Goal: Navigation & Orientation: Find specific page/section

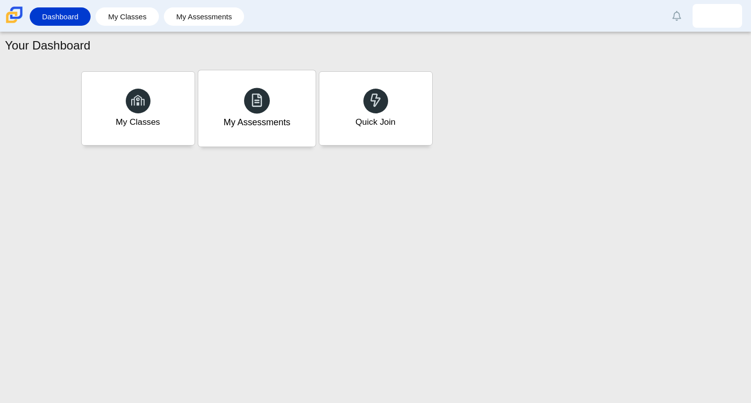
click at [289, 125] on div "My Assessments" at bounding box center [256, 122] width 67 height 13
click at [121, 108] on div "My Classes" at bounding box center [137, 108] width 117 height 76
